Goal: Task Accomplishment & Management: Manage account settings

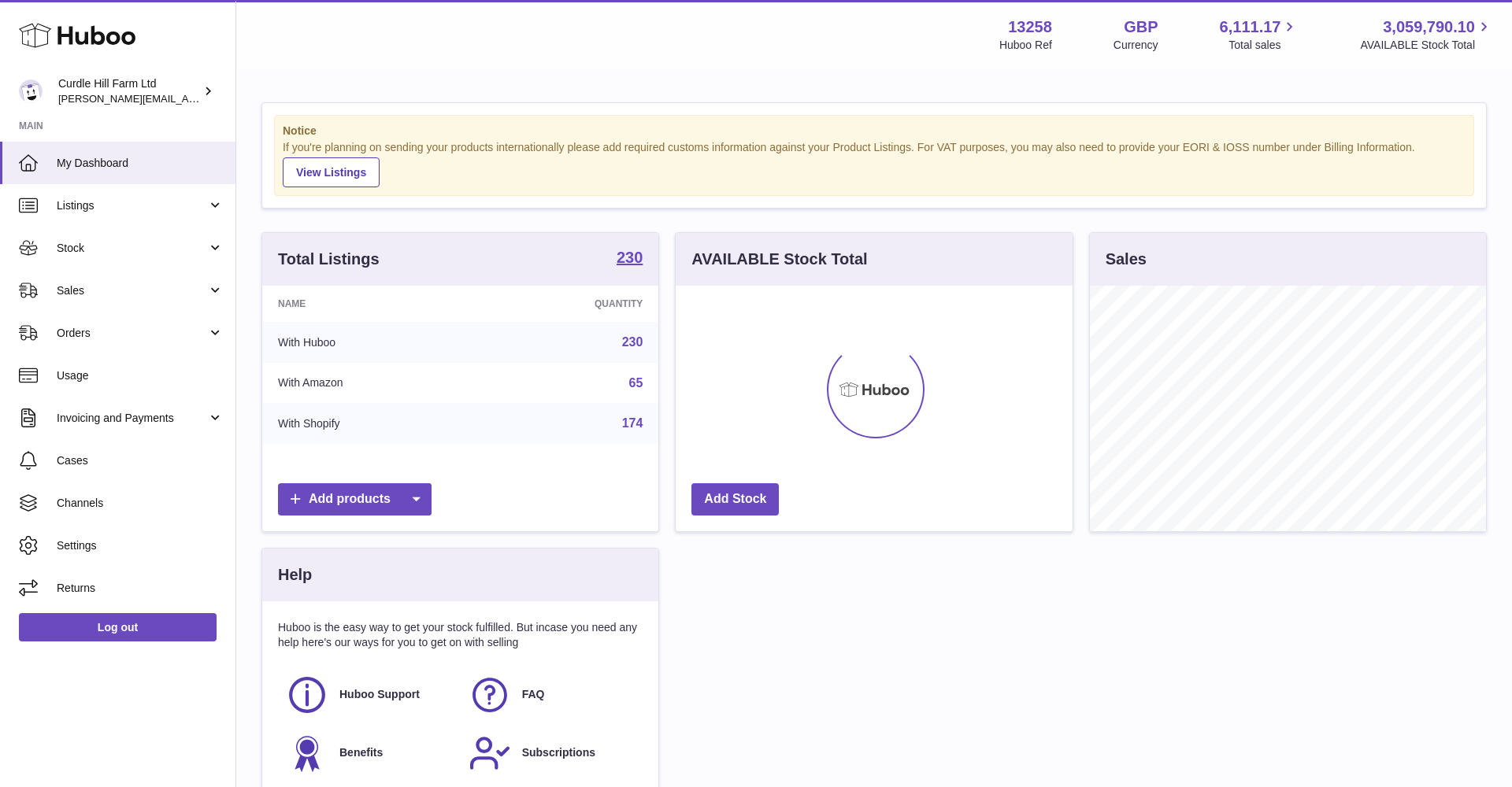
scroll to position [245, 396]
click at [121, 333] on span "Orders" at bounding box center [131, 333] width 150 height 15
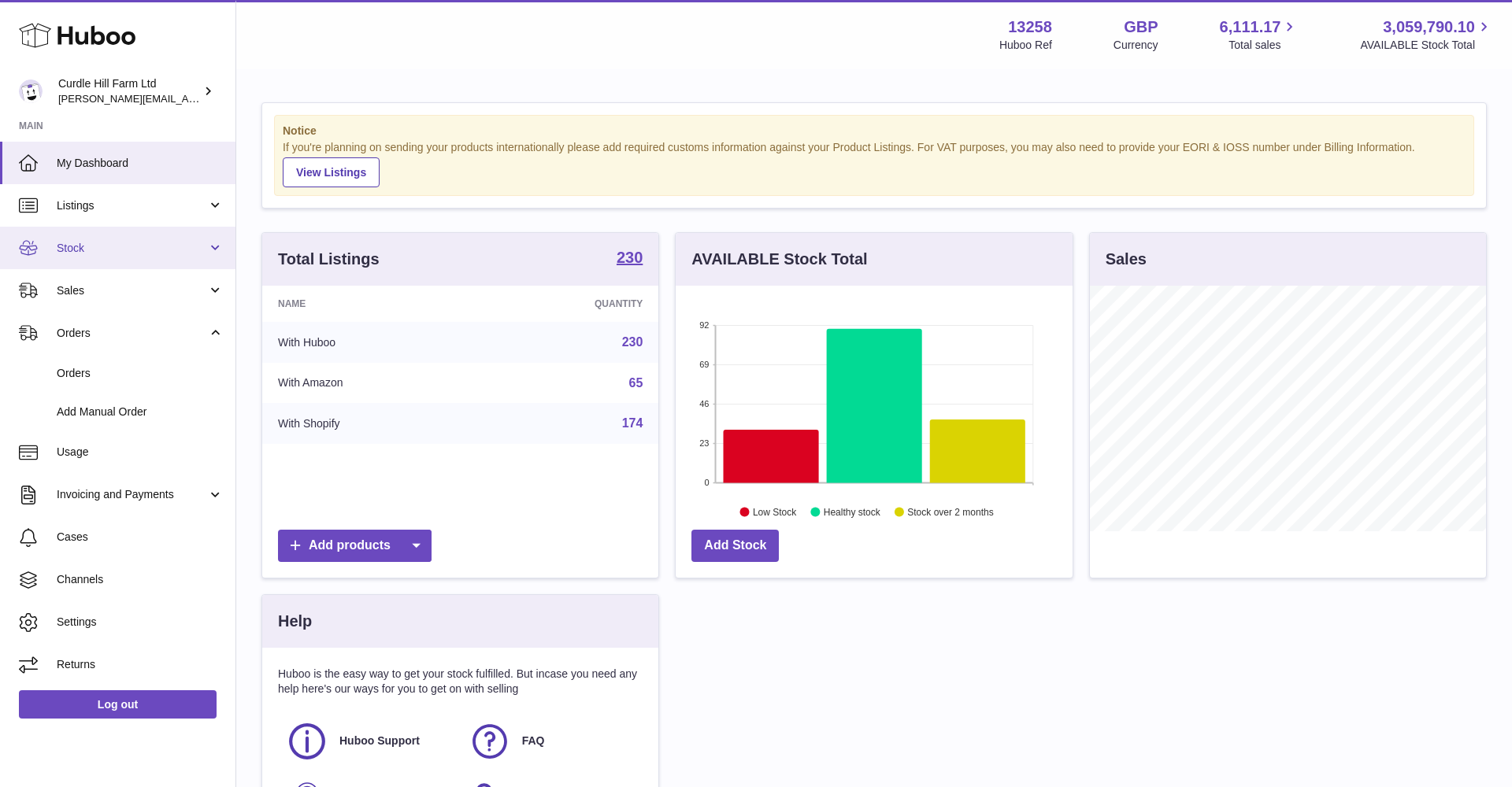
click at [160, 260] on link "Stock" at bounding box center [118, 248] width 235 height 43
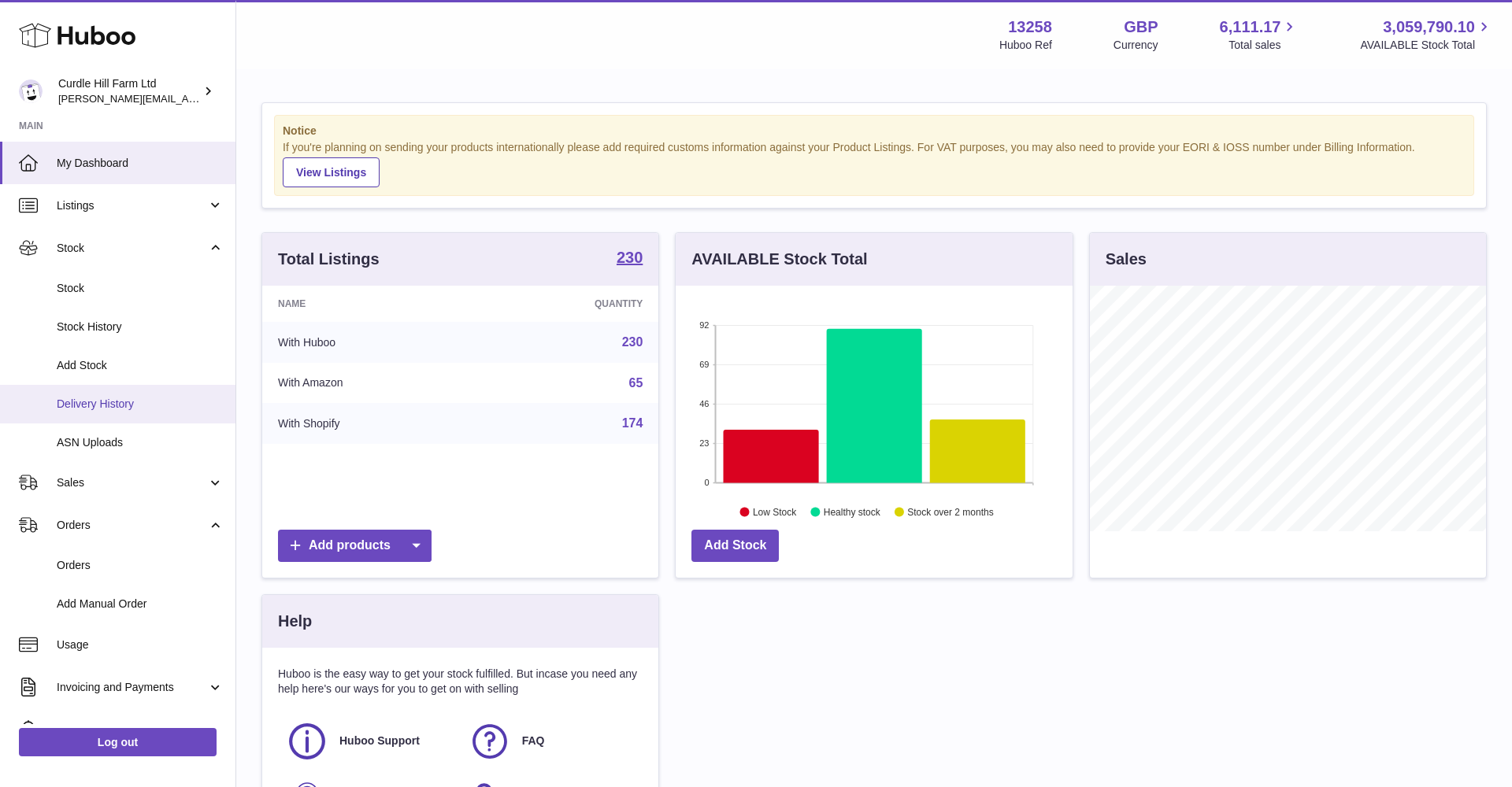
click at [111, 401] on span "Delivery History" at bounding box center [139, 404] width 167 height 15
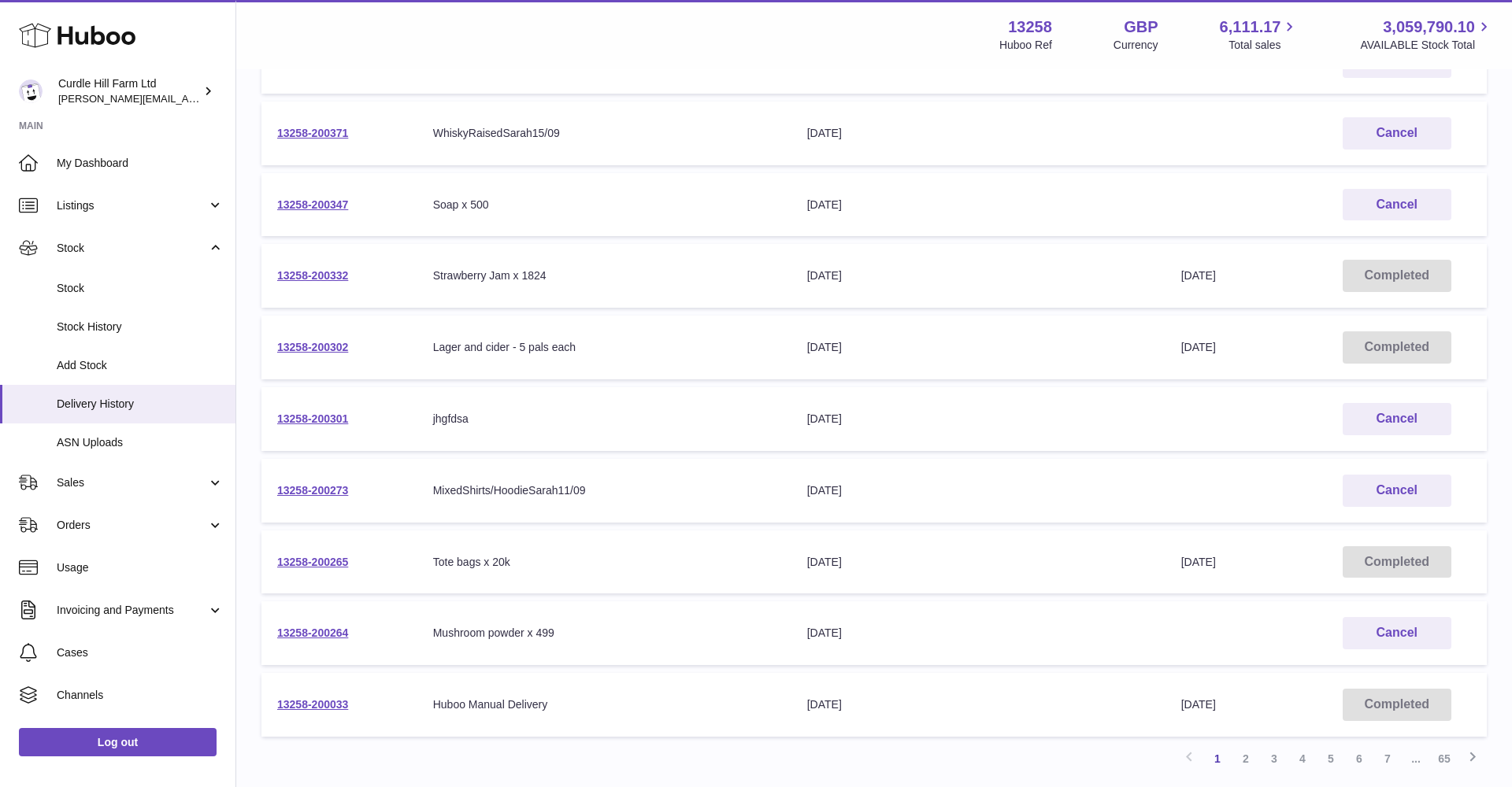
scroll to position [283, 0]
click at [328, 485] on link "13258-200273" at bounding box center [312, 489] width 71 height 13
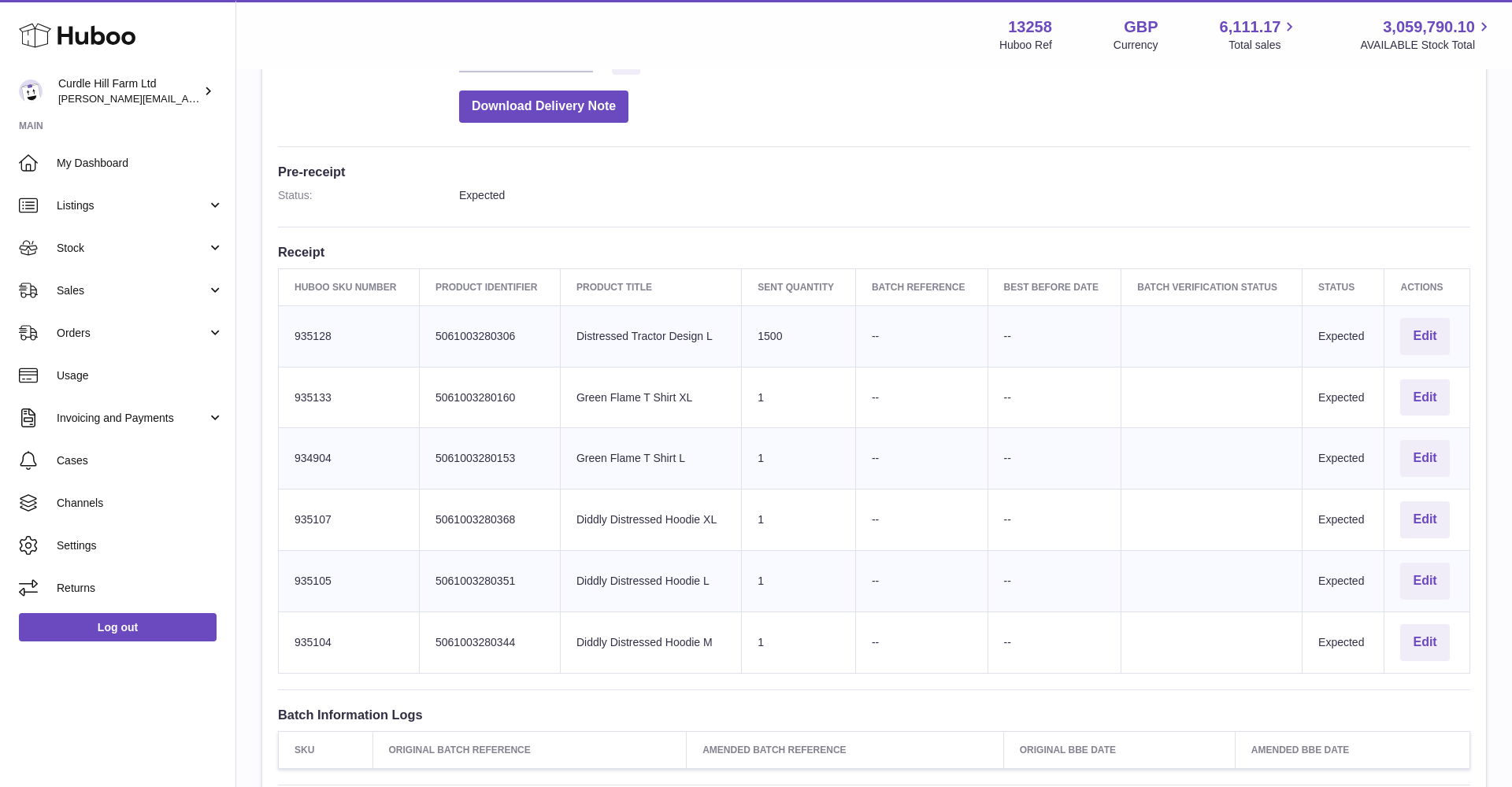
scroll to position [344, 0]
click at [71, 322] on link "Orders" at bounding box center [118, 333] width 235 height 43
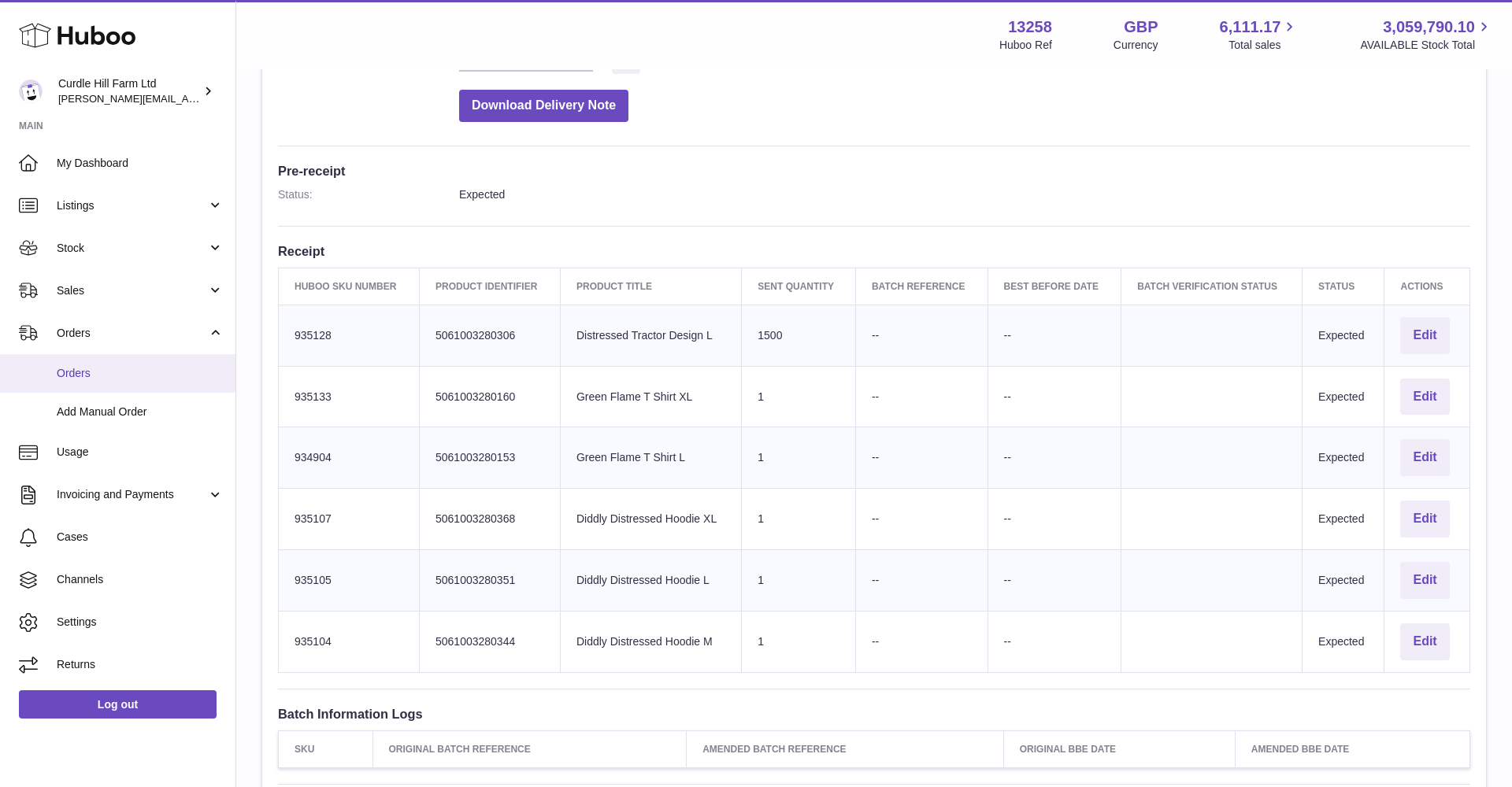
click at [76, 366] on span "Orders" at bounding box center [139, 374] width 167 height 15
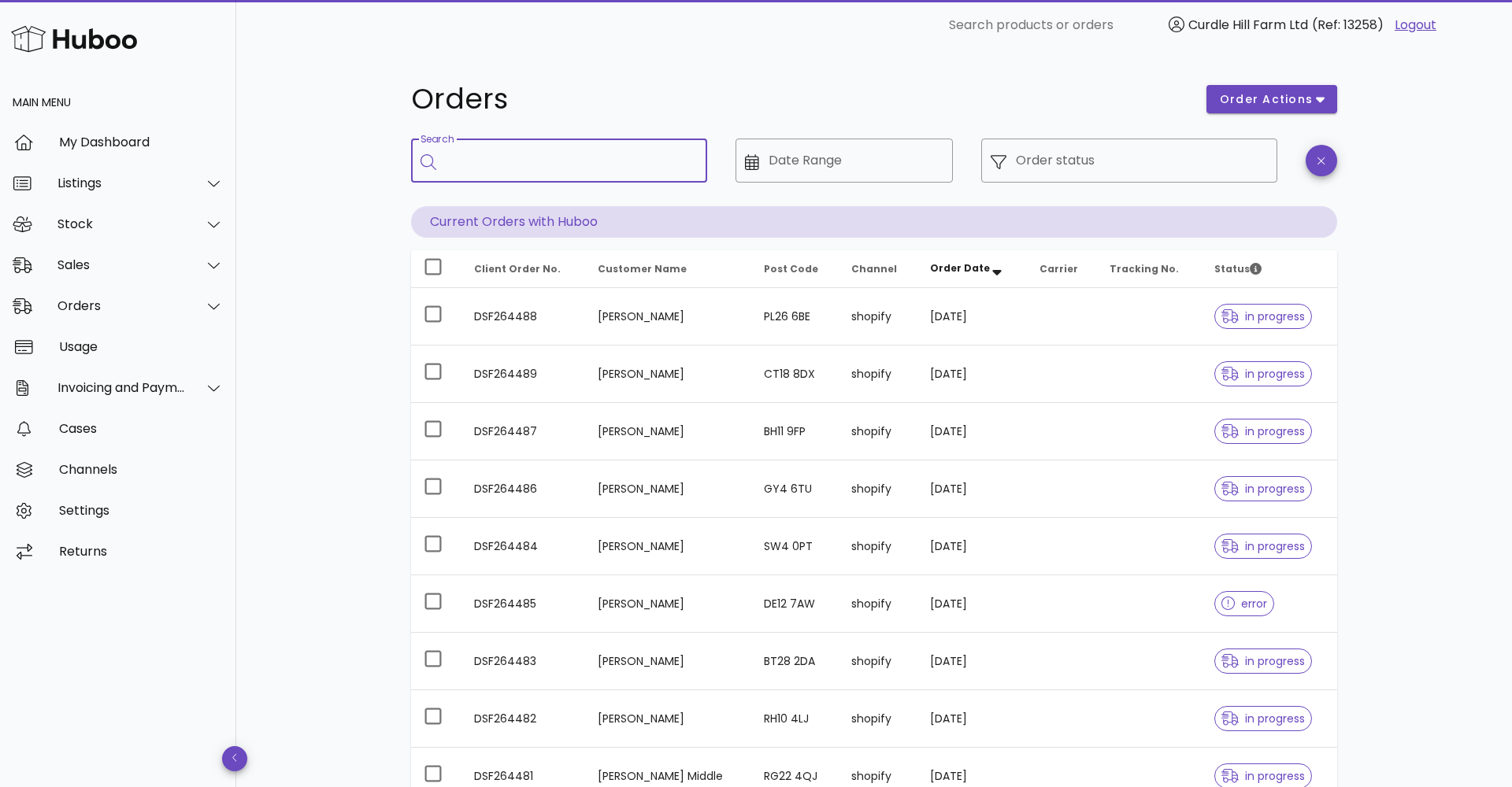
click at [511, 169] on input "Search" at bounding box center [570, 160] width 249 height 25
paste input "*********"
type input "*********"
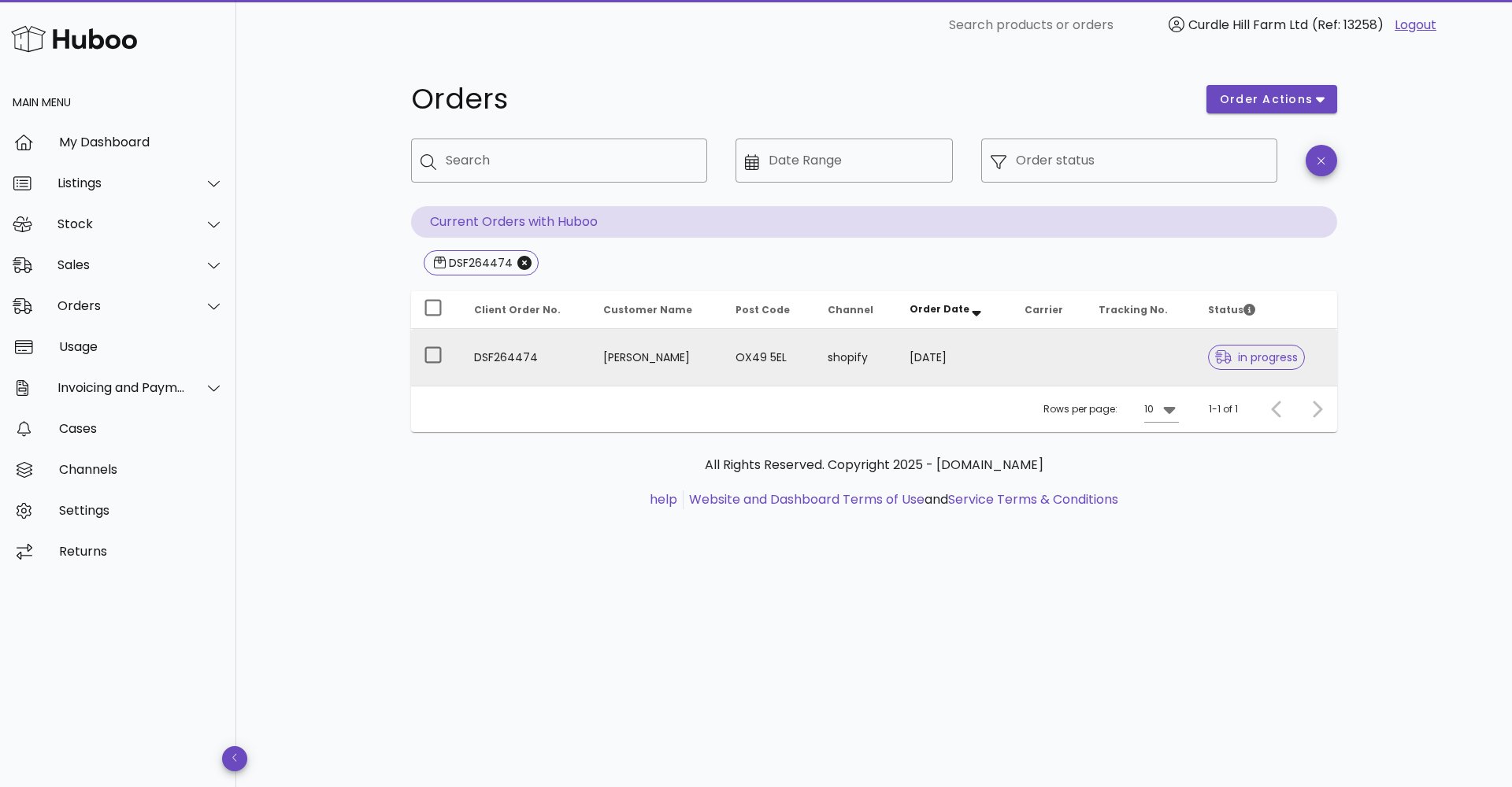
click at [871, 353] on td "shopify" at bounding box center [855, 357] width 81 height 56
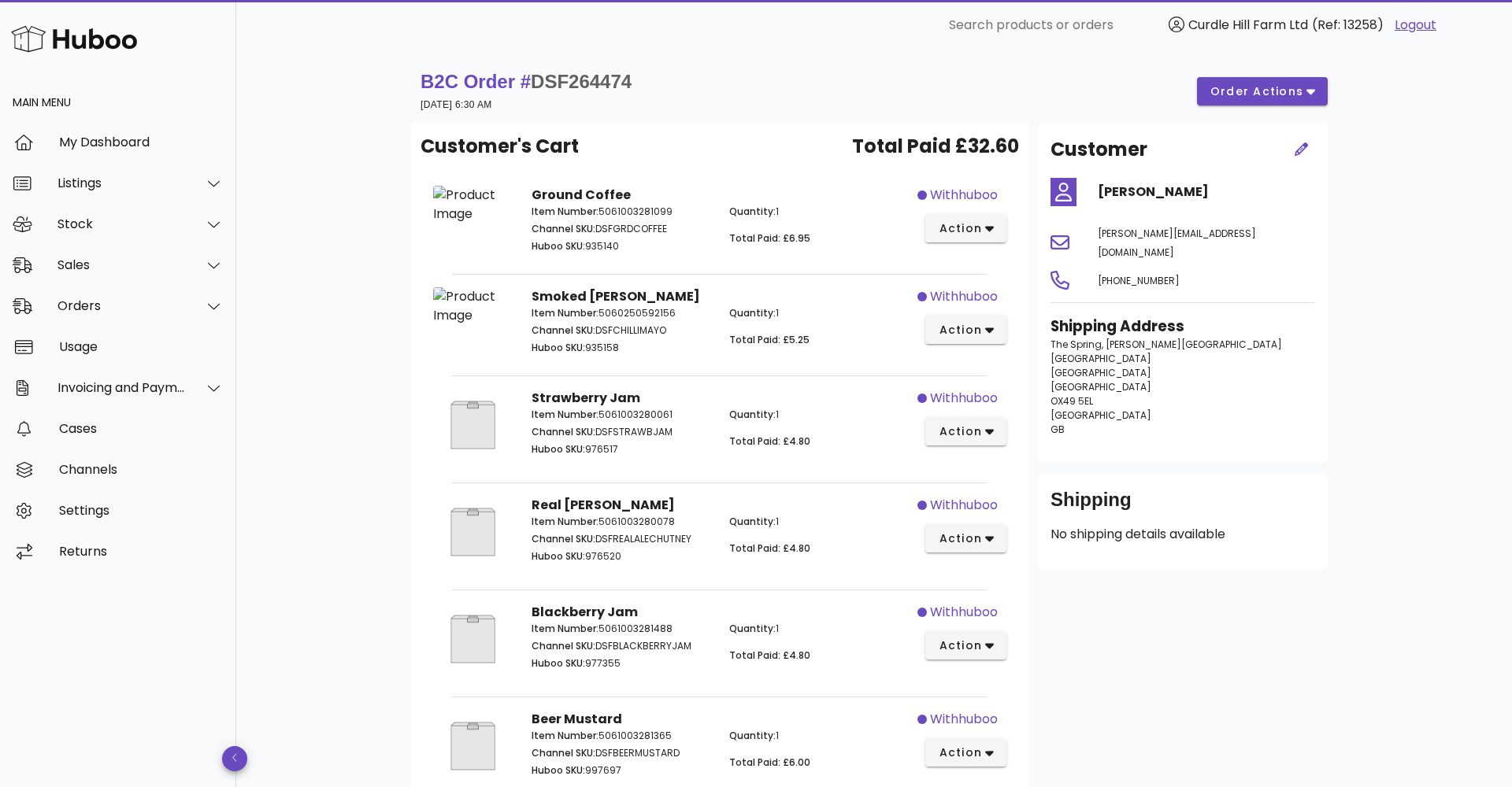
click at [1341, 94] on div "B2C Order # DSF264474 18 September 2025 at 6:30 AM order actions Customer's Car…" at bounding box center [874, 496] width 1001 height 891
click at [1316, 95] on button "order actions" at bounding box center [1263, 92] width 131 height 29
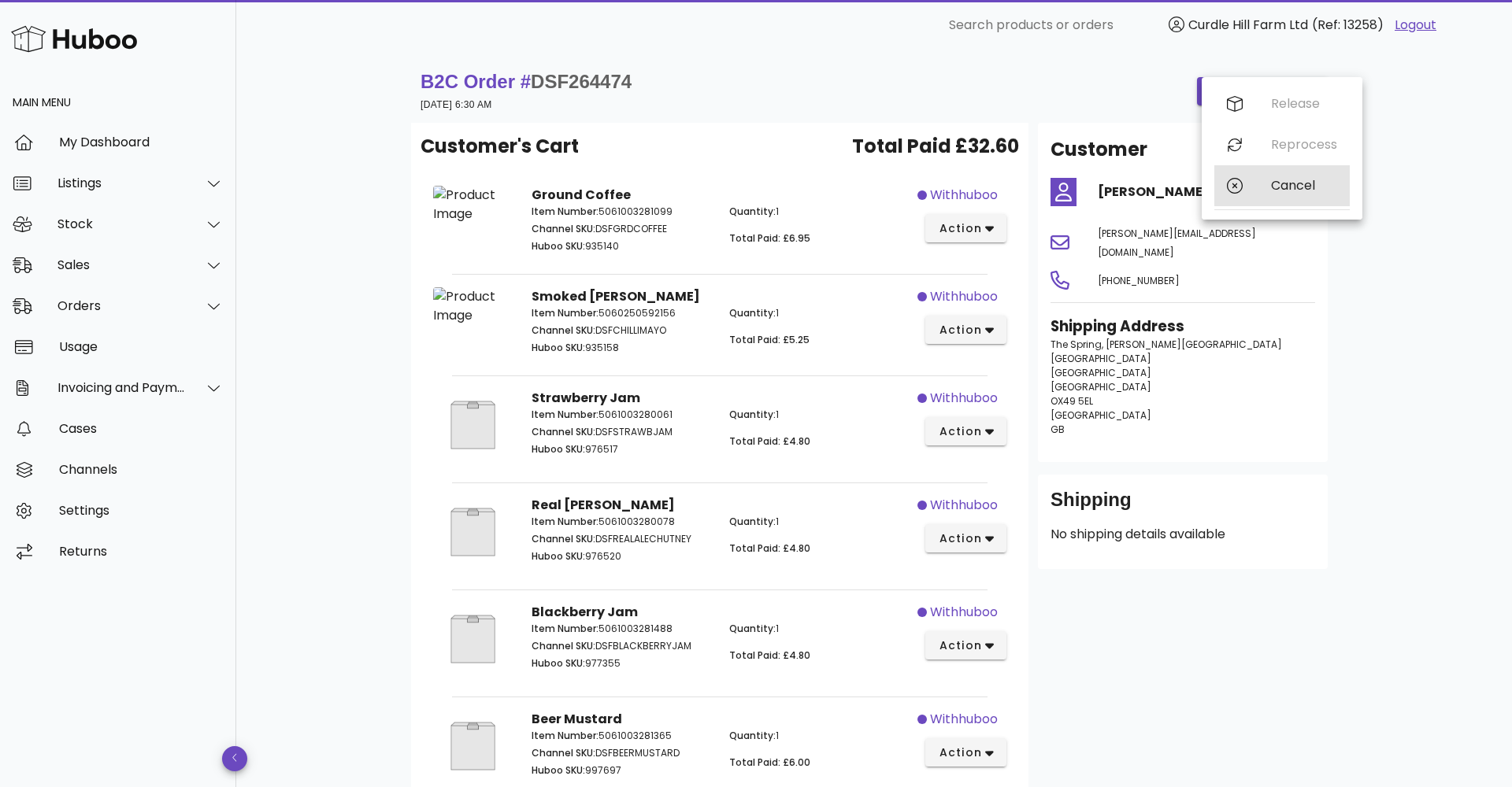
click at [1289, 182] on div "Cancel" at bounding box center [1304, 186] width 66 height 15
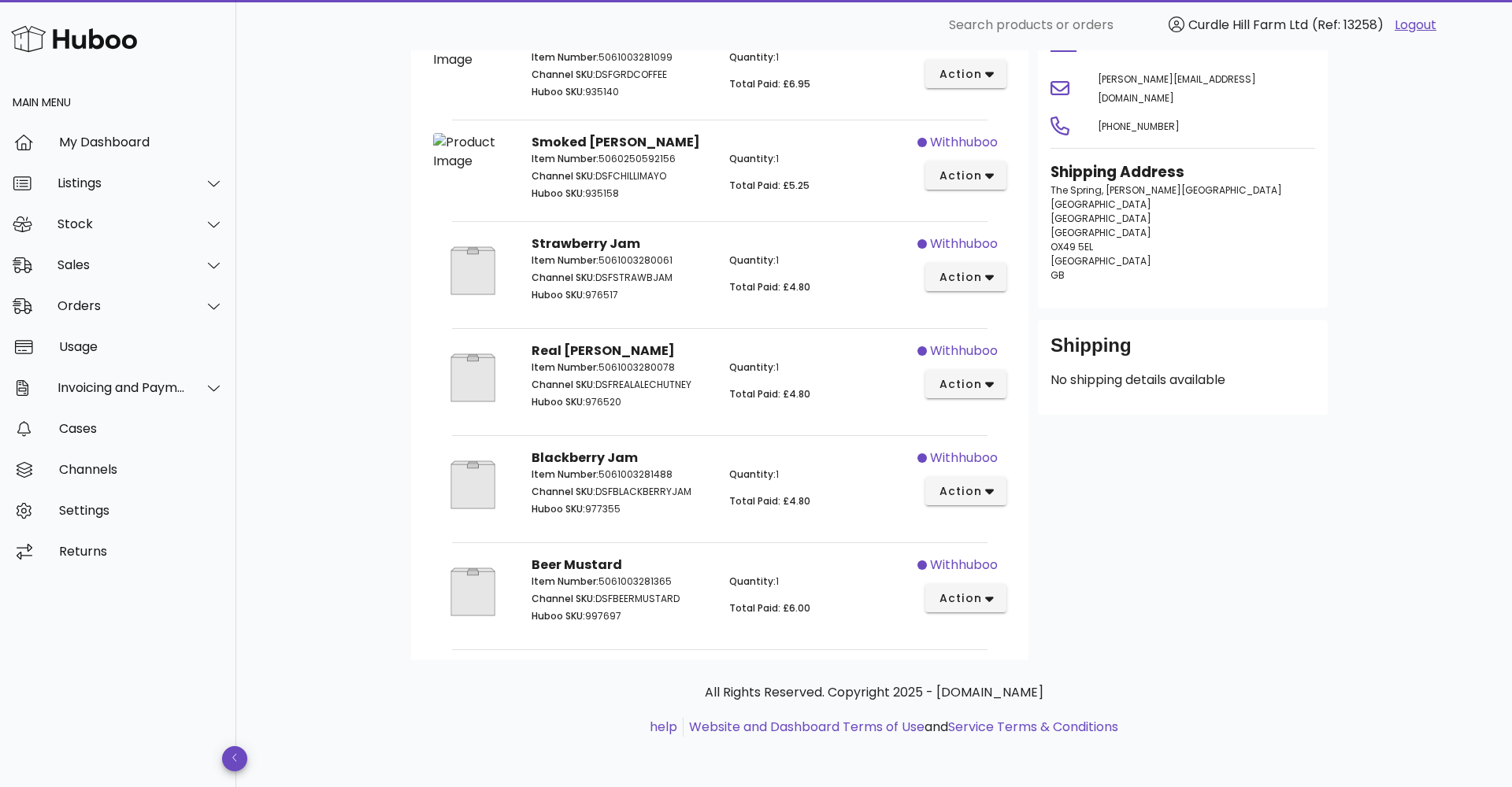
scroll to position [180, 0]
click at [394, 3] on div "​ Search products or orders Curdle Hill Farm Ltd (Ref: 13258) Logout" at bounding box center [874, 25] width 1251 height 50
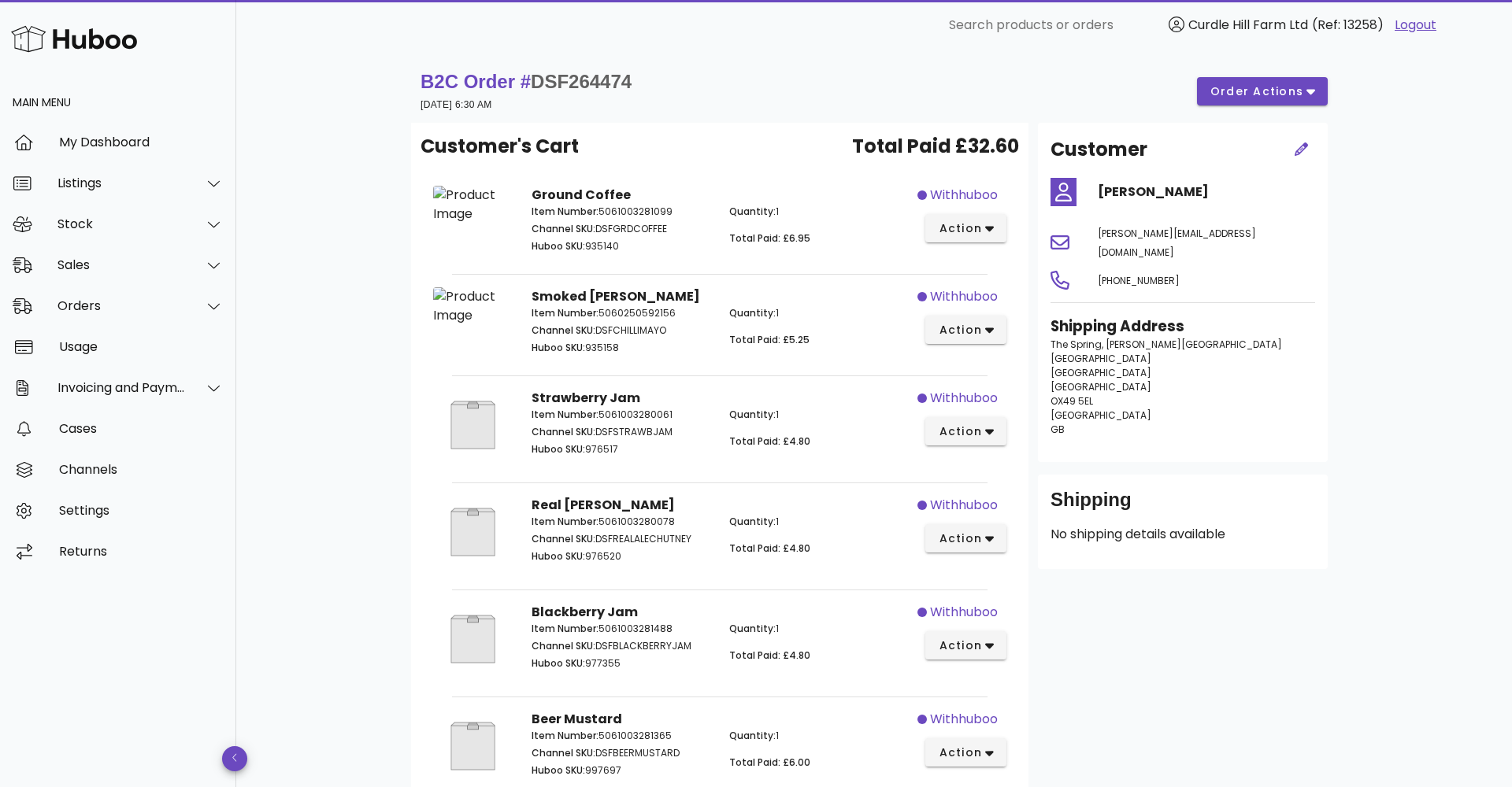
scroll to position [0, 0]
